Goal: Transaction & Acquisition: Purchase product/service

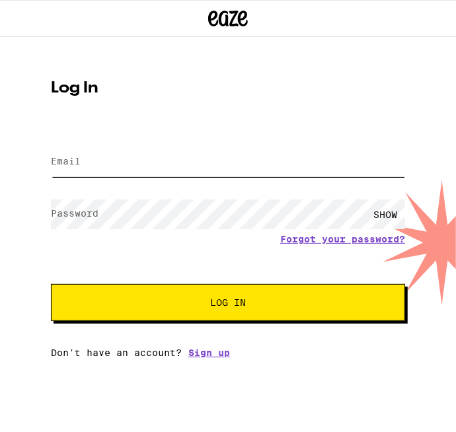
click at [144, 161] on input "Email" at bounding box center [228, 162] width 354 height 30
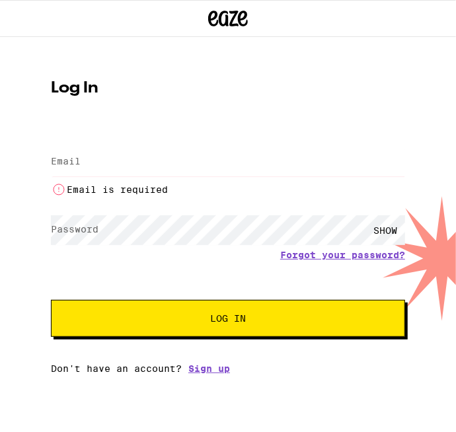
type input "[EMAIL_ADDRESS][DOMAIN_NAME]"
click at [51, 300] on button "Log In" at bounding box center [228, 318] width 354 height 37
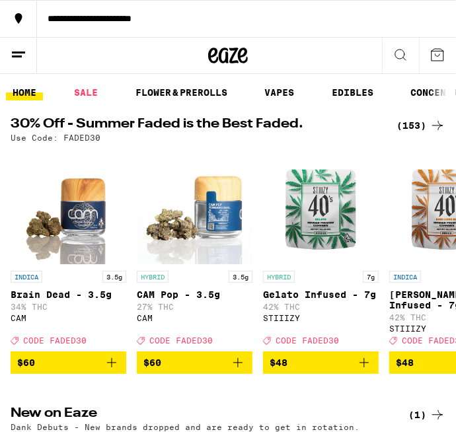
click at [399, 58] on icon at bounding box center [400, 55] width 11 height 11
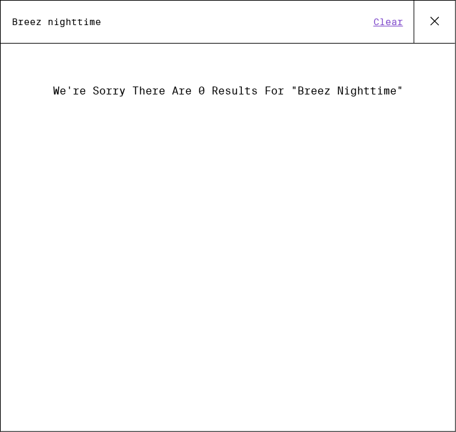
type input "Breez nighttime"
